Goal: Contribute content: Contribute content

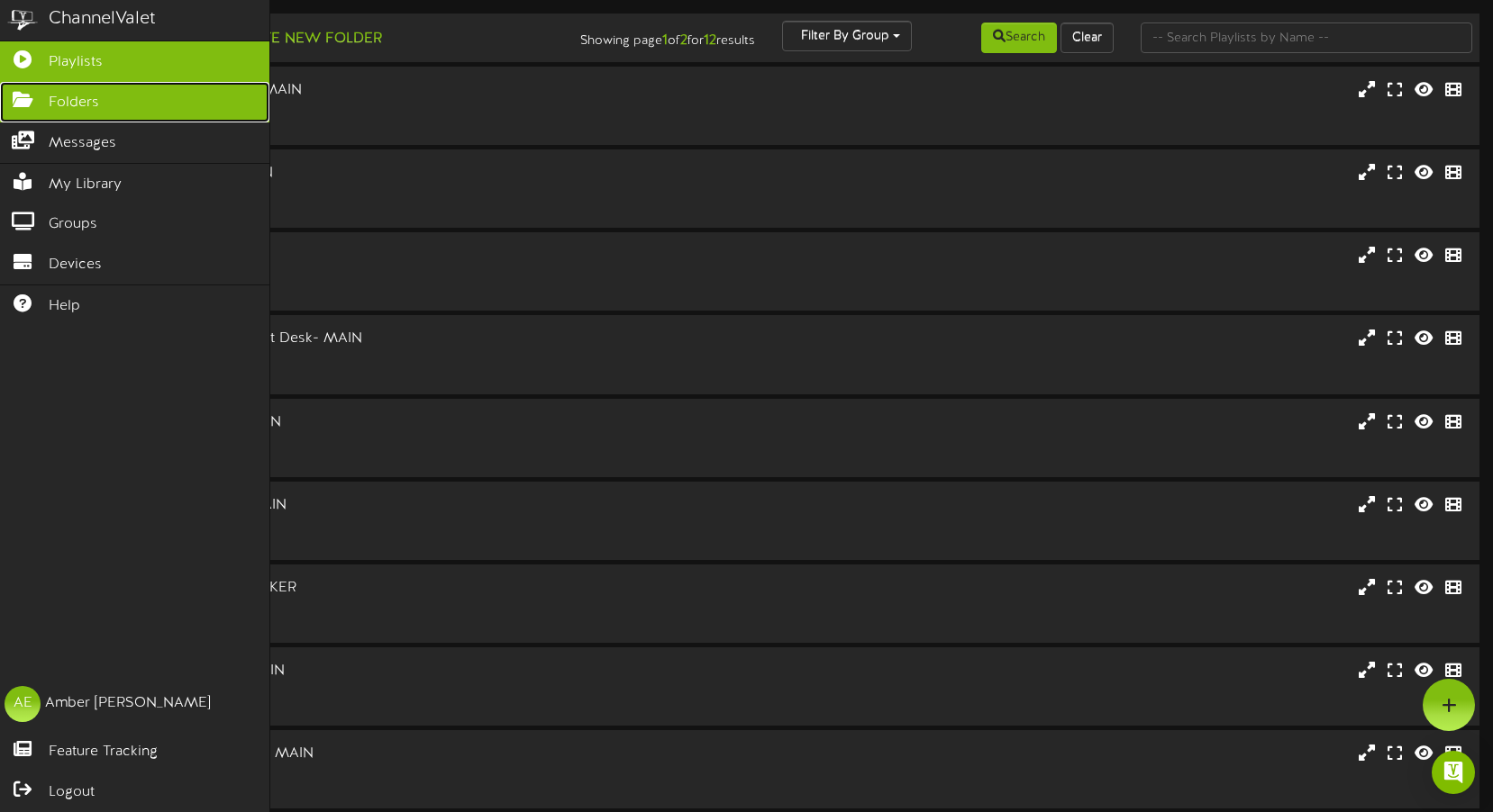
click at [37, 94] on icon at bounding box center [22, 98] width 45 height 14
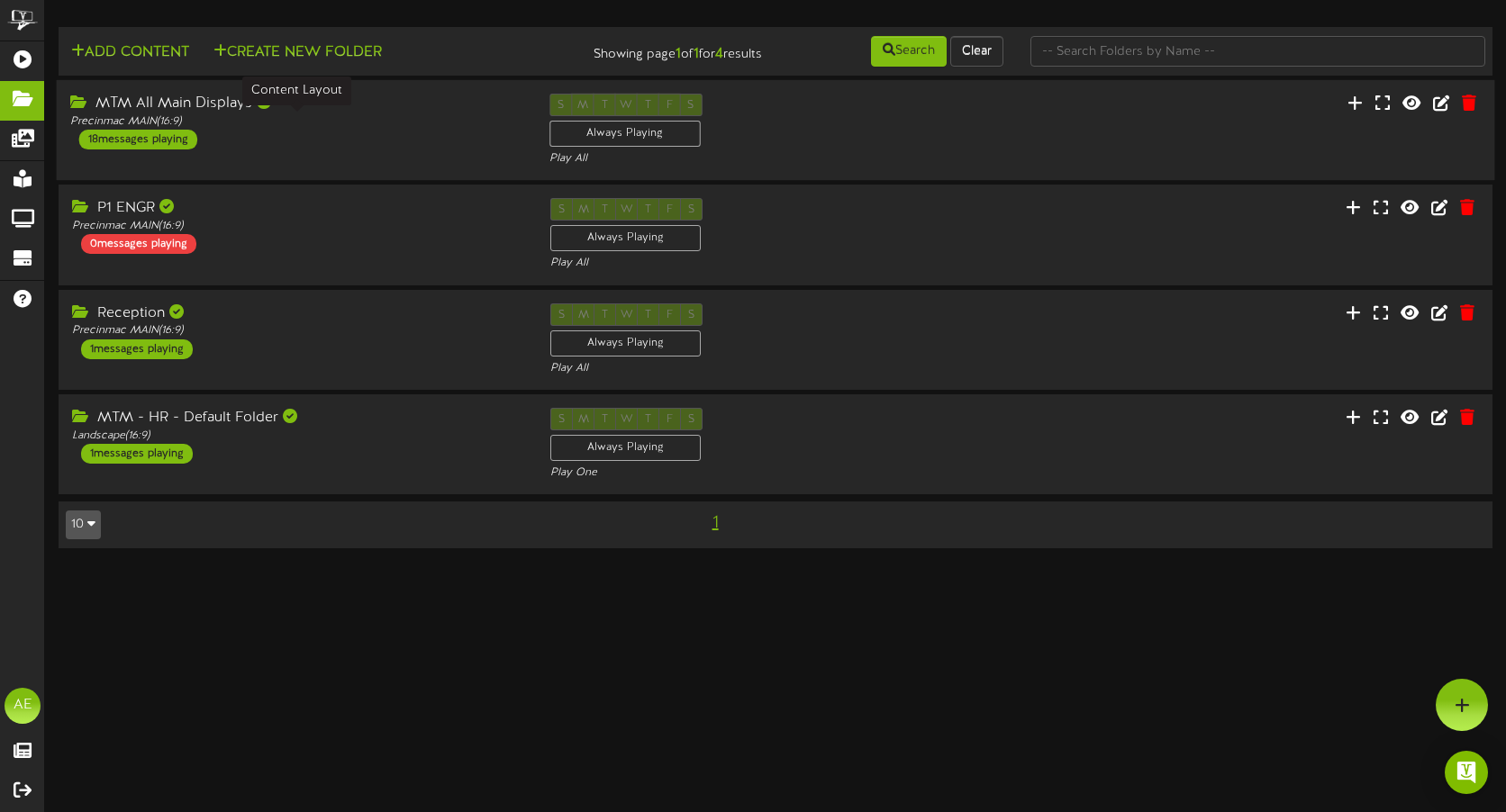
click at [174, 121] on div "Precinmac MAIN ( 16:9 )" at bounding box center [297, 121] width 453 height 16
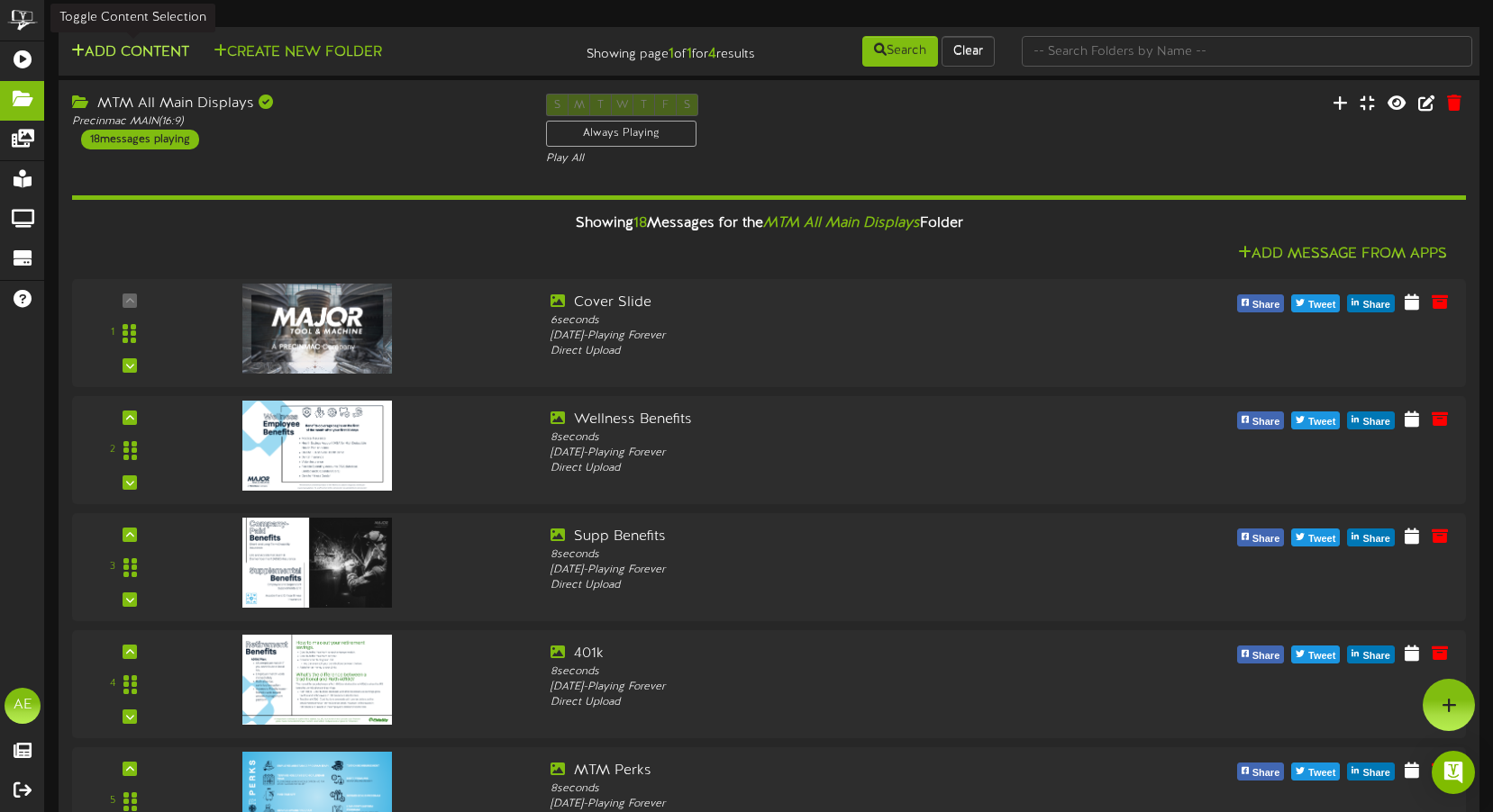
click at [120, 51] on button "Add Content" at bounding box center [130, 52] width 129 height 23
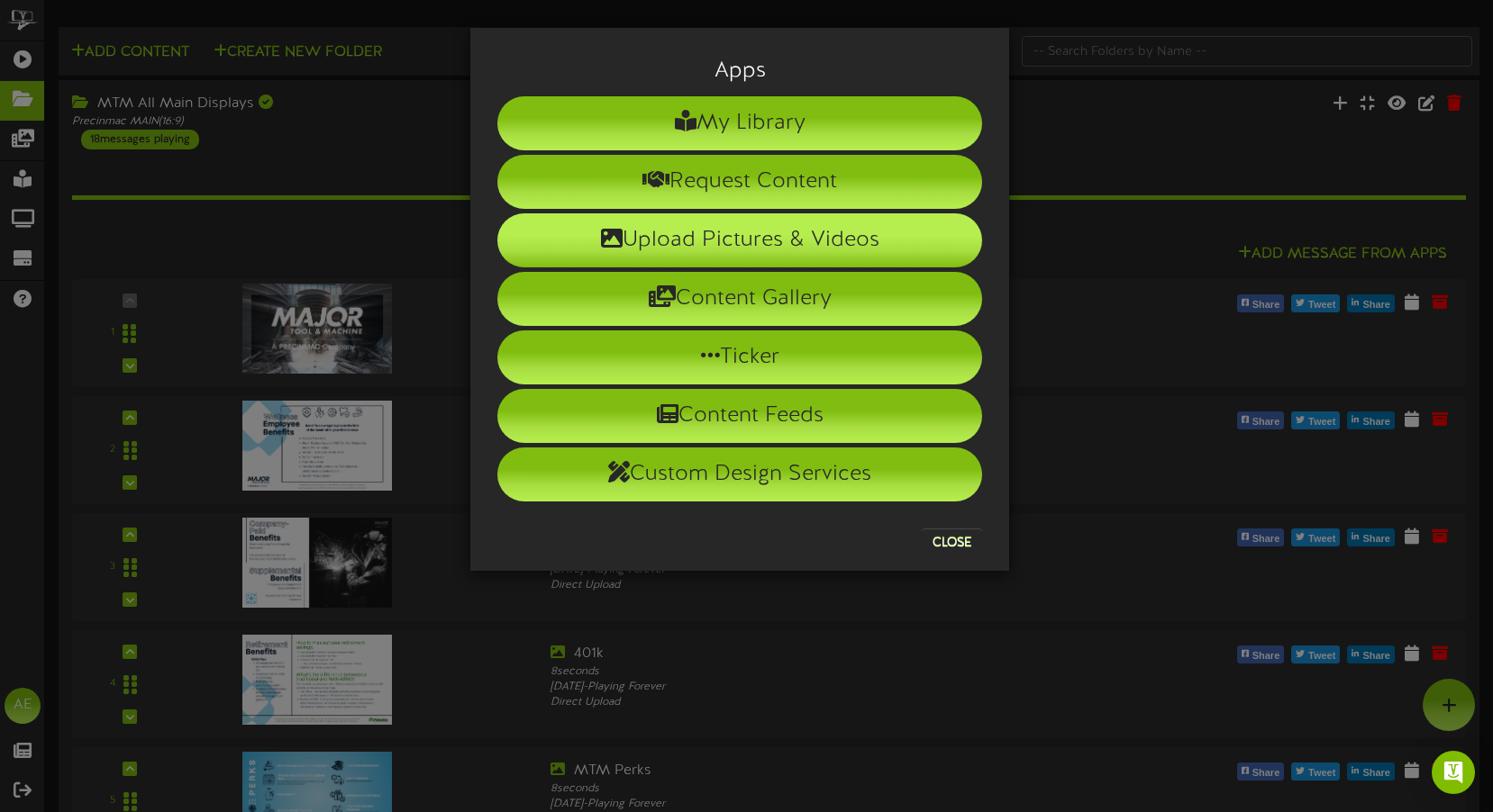
click at [639, 242] on li "Upload Pictures & Videos" at bounding box center [739, 240] width 485 height 54
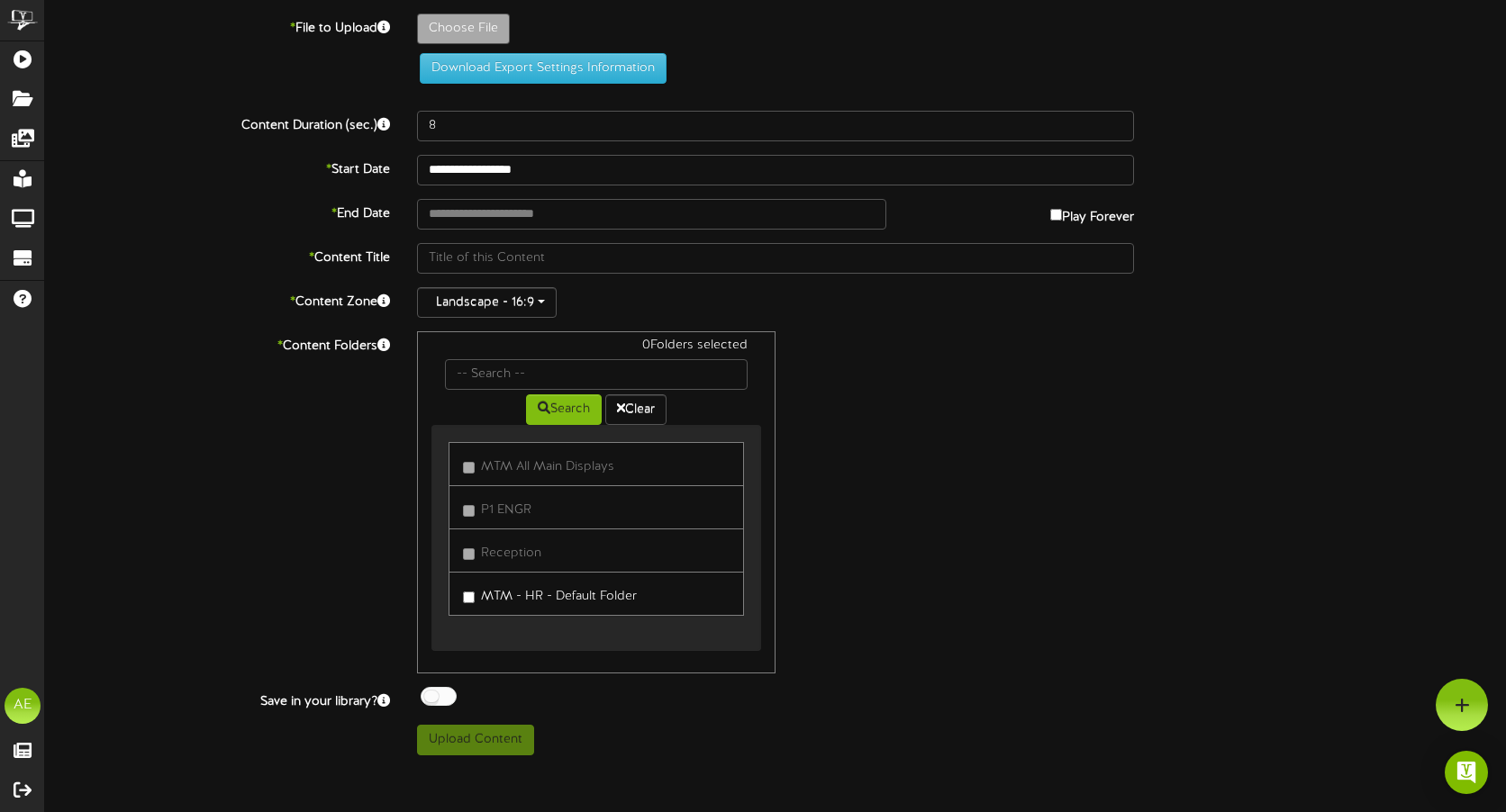
type input "**********"
type input "Falljacketsale"
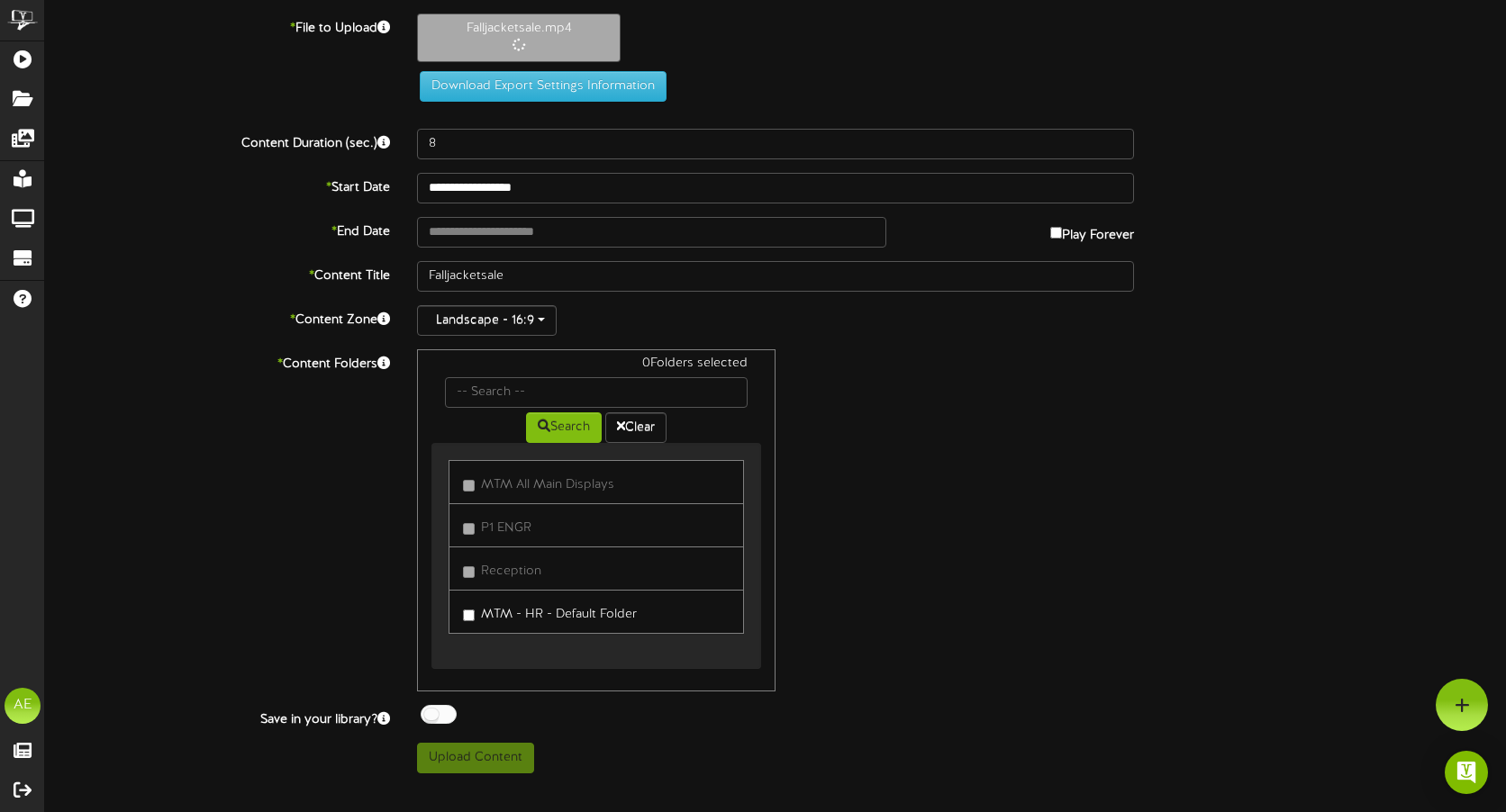
type input "22"
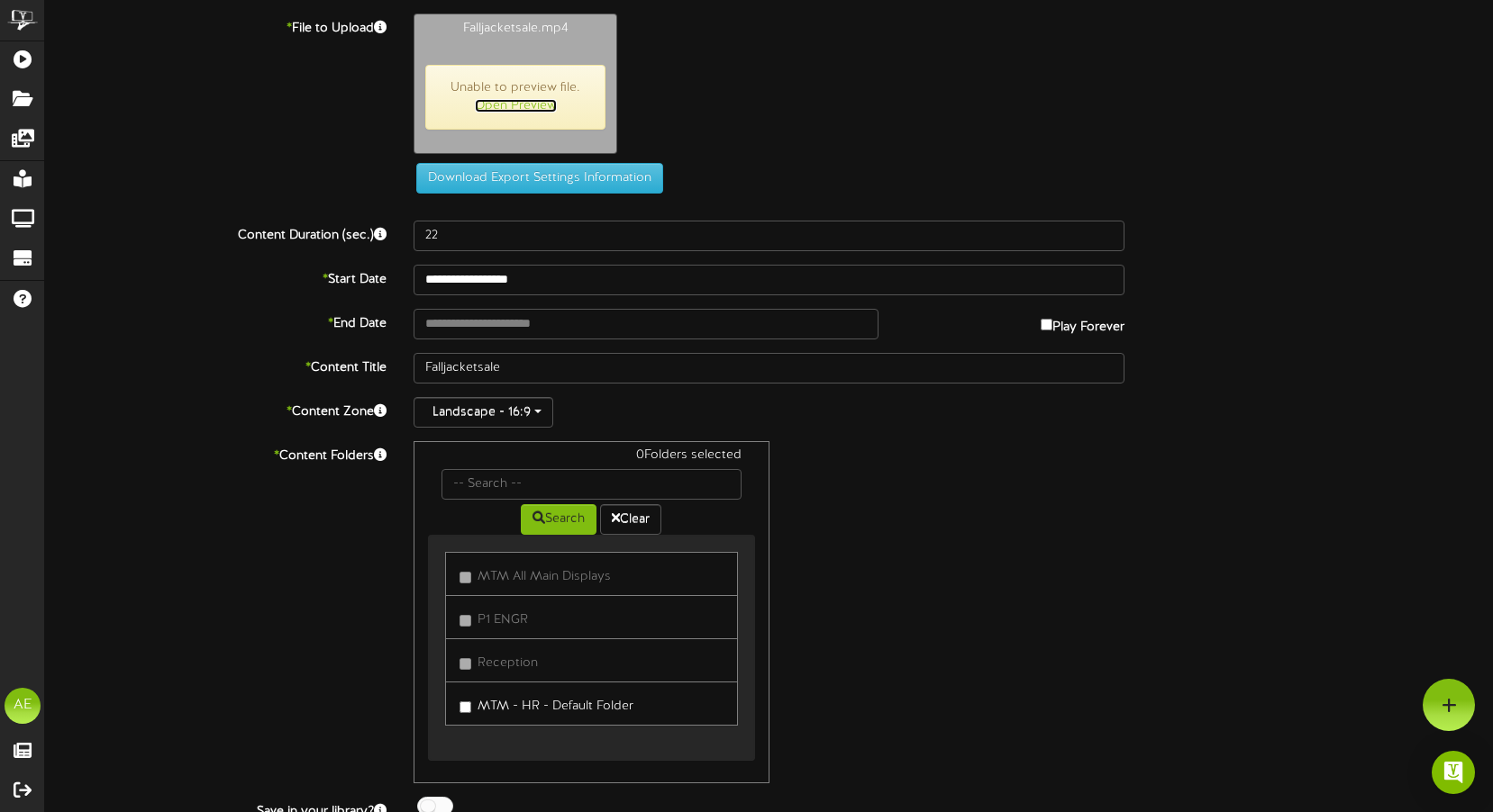
click at [520, 106] on link "Open Preview" at bounding box center [516, 106] width 82 height 14
